Goal: Check status: Check status

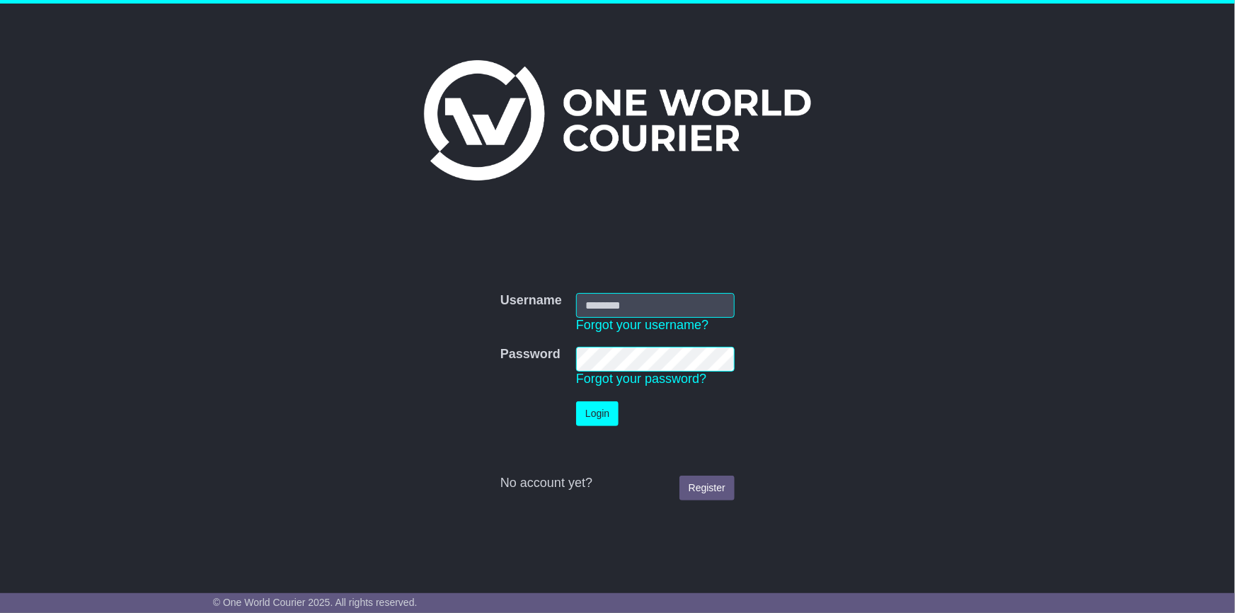
type input "**********"
click at [612, 405] on button "Login" at bounding box center [597, 413] width 42 height 25
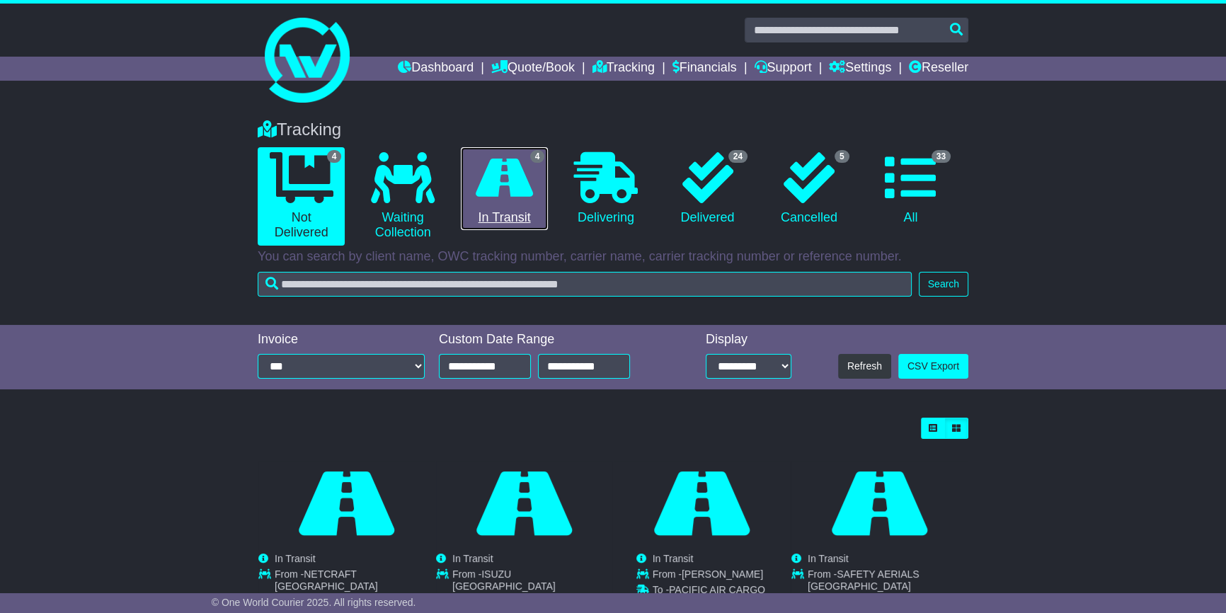
click at [502, 206] on link "4 In Transit" at bounding box center [504, 188] width 87 height 83
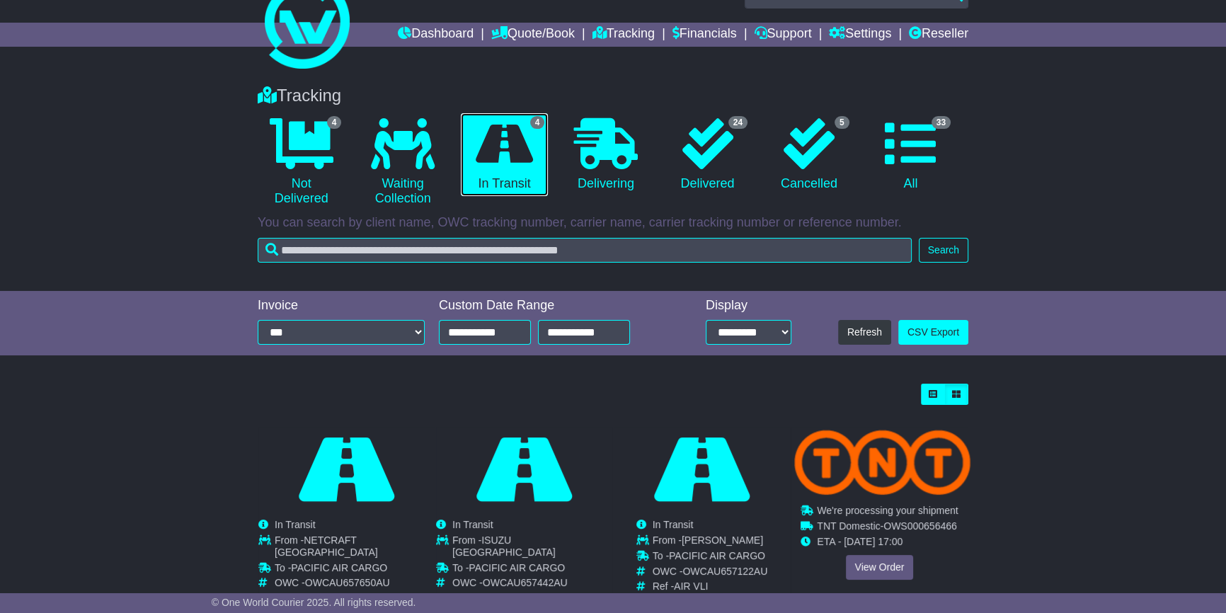
scroll to position [64, 0]
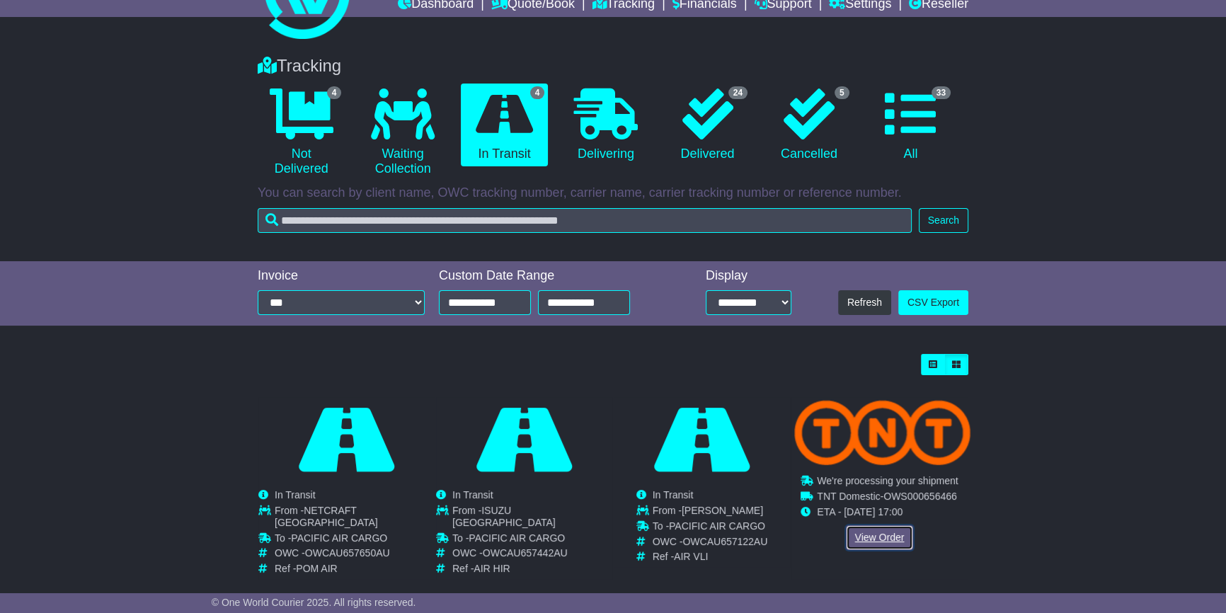
click at [863, 537] on link "View Order" at bounding box center [880, 537] width 68 height 25
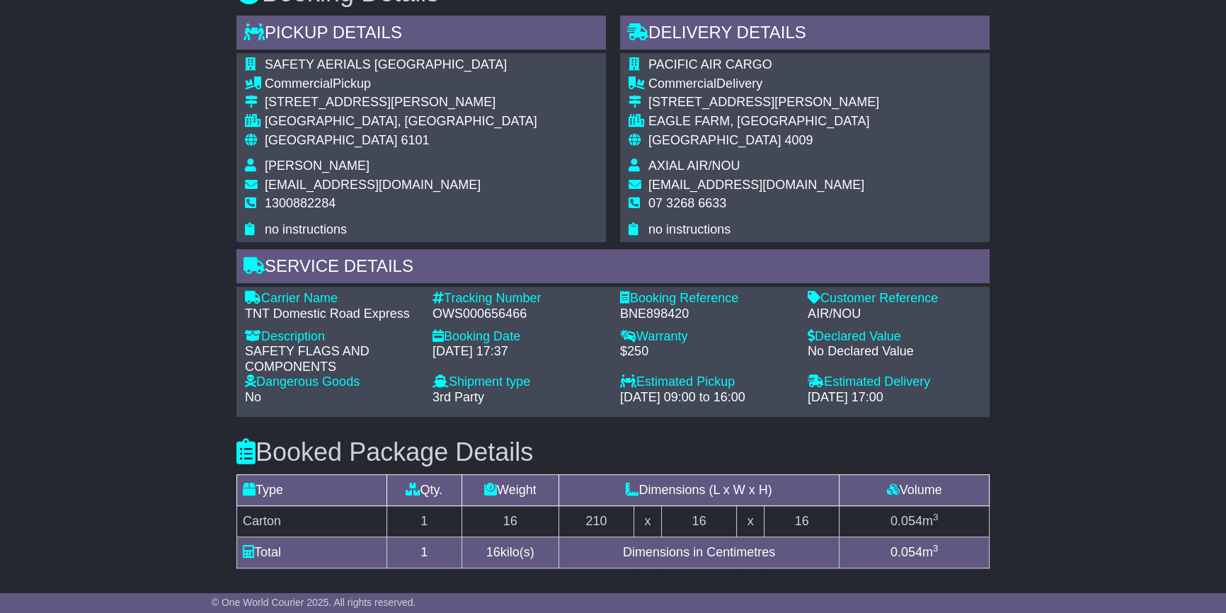
scroll to position [643, 0]
